Goal: Find contact information: Find contact information

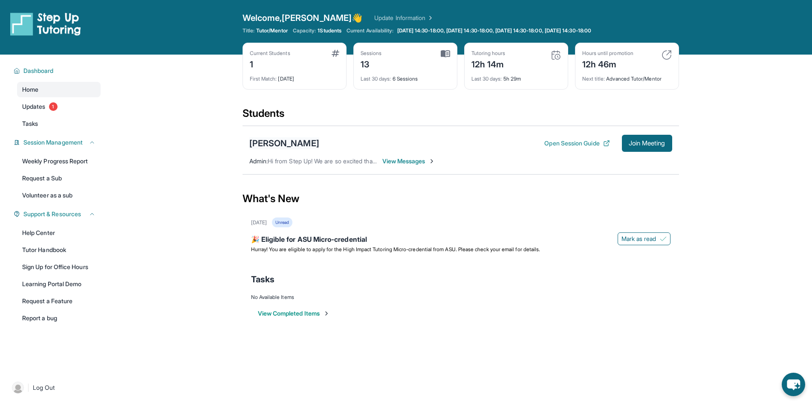
click at [296, 142] on div "[PERSON_NAME]" at bounding box center [284, 143] width 70 height 12
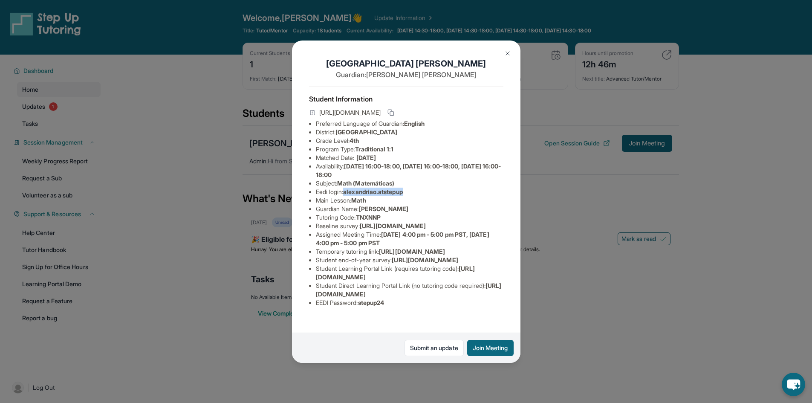
drag, startPoint x: 409, startPoint y: 199, endPoint x: 348, endPoint y: 201, distance: 60.9
click at [348, 195] on span "alexandriao.atstepup" at bounding box center [372, 191] width 59 height 7
copy span "alexandriao.atstepup"
click at [509, 52] on img at bounding box center [507, 53] width 7 height 7
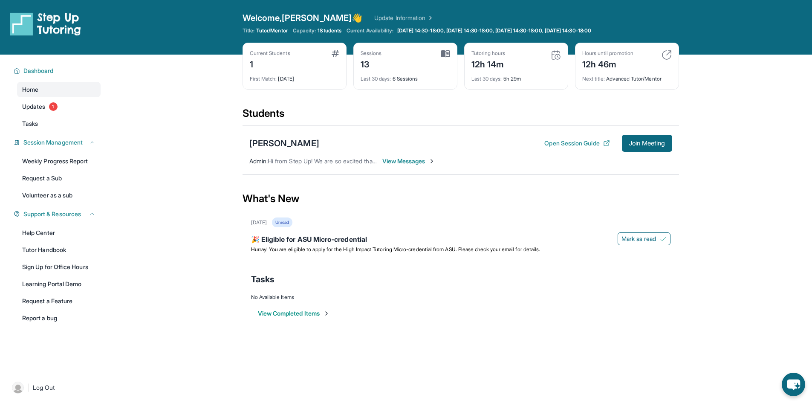
click at [485, 144] on div "[PERSON_NAME] Open Session Guide Join Meeting" at bounding box center [460, 143] width 423 height 17
click at [73, 163] on link "Weekly Progress Report" at bounding box center [58, 160] width 83 height 15
click at [67, 162] on link "Weekly Progress Report" at bounding box center [58, 160] width 83 height 15
click at [67, 165] on link "Weekly Progress Report" at bounding box center [58, 160] width 83 height 15
click at [651, 239] on span "Mark as read" at bounding box center [638, 238] width 35 height 9
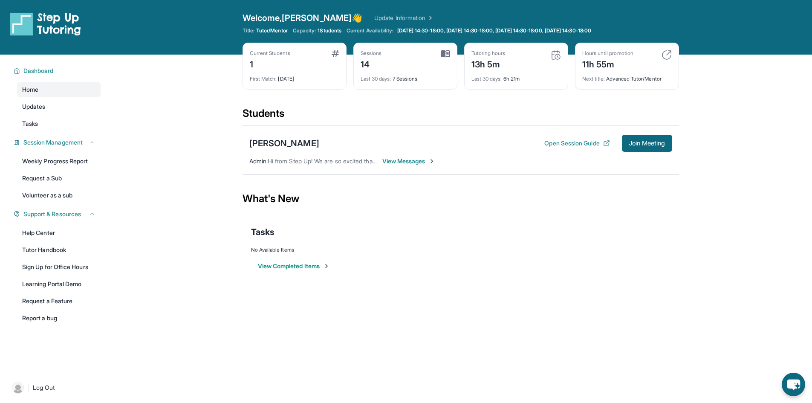
click at [719, 229] on main "Current Students 1 First Match : [DATE] Sessions 14 Last 30 days : 7 Sessions T…" at bounding box center [460, 173] width 702 height 236
